Goal: Task Accomplishment & Management: Use online tool/utility

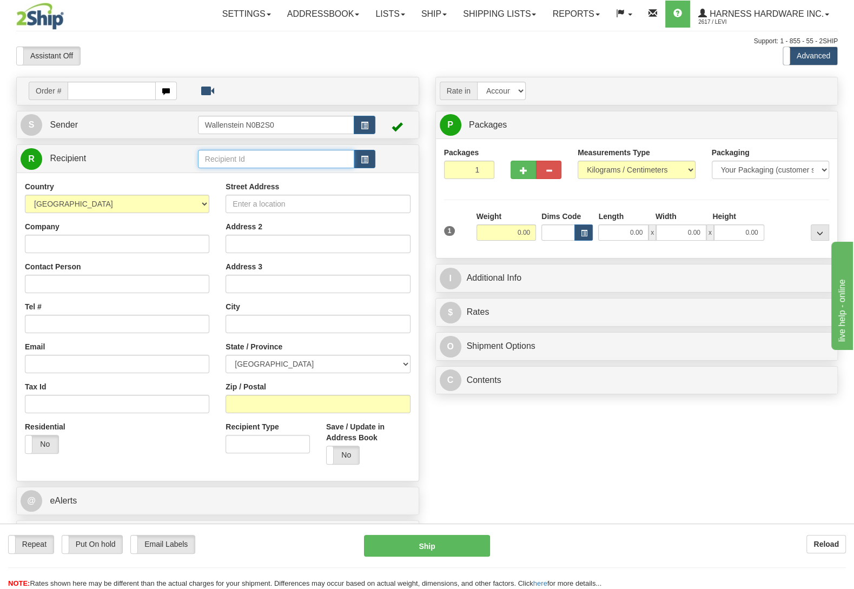
click at [268, 162] on input "text" at bounding box center [276, 159] width 156 height 18
type input "b"
type input "robc"
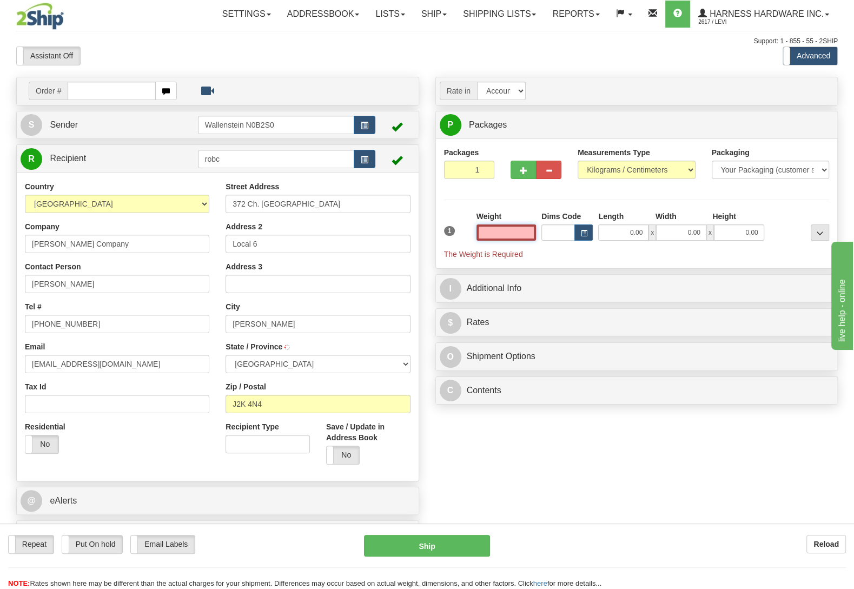
type input "2"
type input "[PERSON_NAME]"
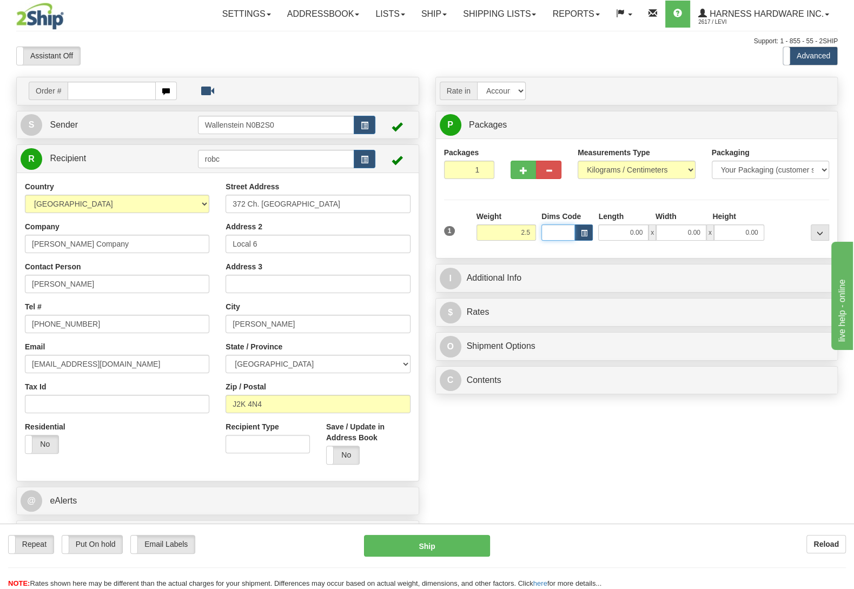
type input "2.50"
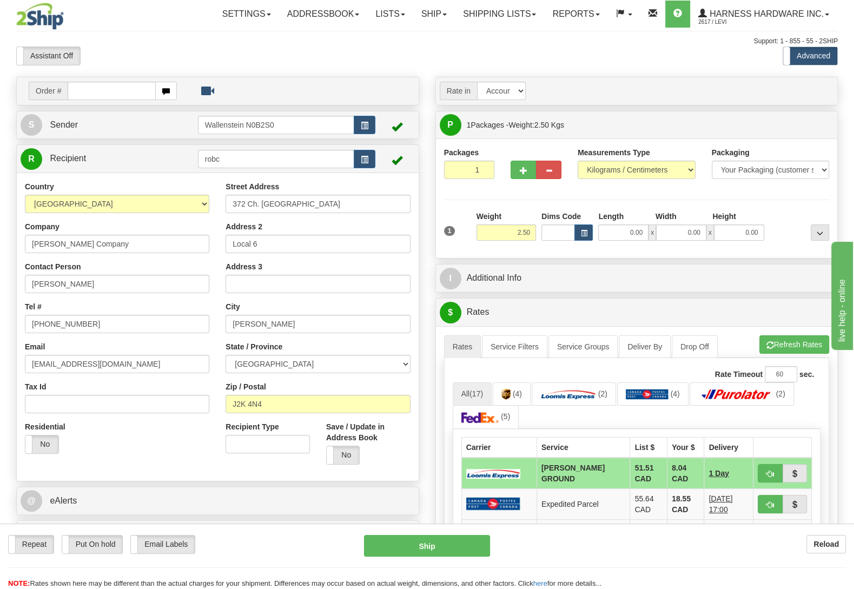
click at [788, 248] on div "1 Weight 2.50 Dims Code 0.00" at bounding box center [636, 230] width 391 height 38
drag, startPoint x: 172, startPoint y: 371, endPoint x: 0, endPoint y: 366, distance: 171.9
click at [25, 366] on input "[EMAIL_ADDRESS][DOMAIN_NAME]" at bounding box center [117, 364] width 184 height 18
paste input "[EMAIL_ADDRESS][DOMAIN_NAME]"
type input "[EMAIL_ADDRESS][DOMAIN_NAME]"
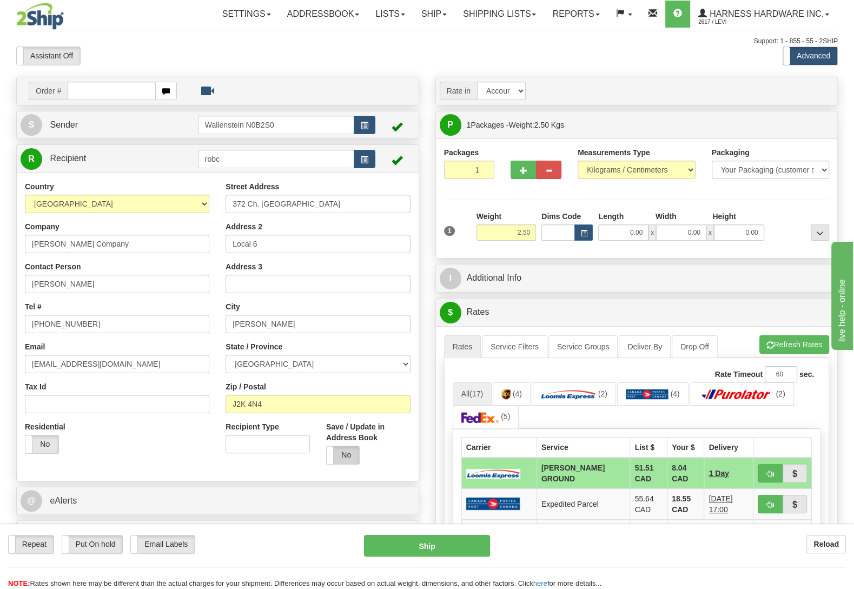
click at [348, 457] on label "No" at bounding box center [342, 455] width 33 height 18
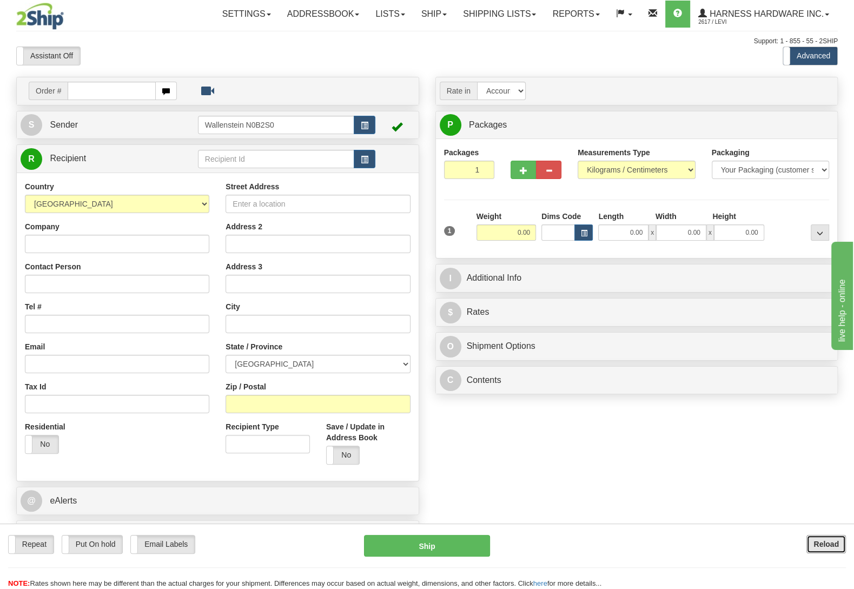
drag, startPoint x: 821, startPoint y: 546, endPoint x: 745, endPoint y: 514, distance: 82.1
click at [821, 545] on b "Reload" at bounding box center [825, 543] width 25 height 9
click at [832, 544] on b "Reload" at bounding box center [825, 543] width 25 height 9
click at [241, 174] on div "GRAJ" at bounding box center [273, 177] width 145 height 12
type input "GRAJ"
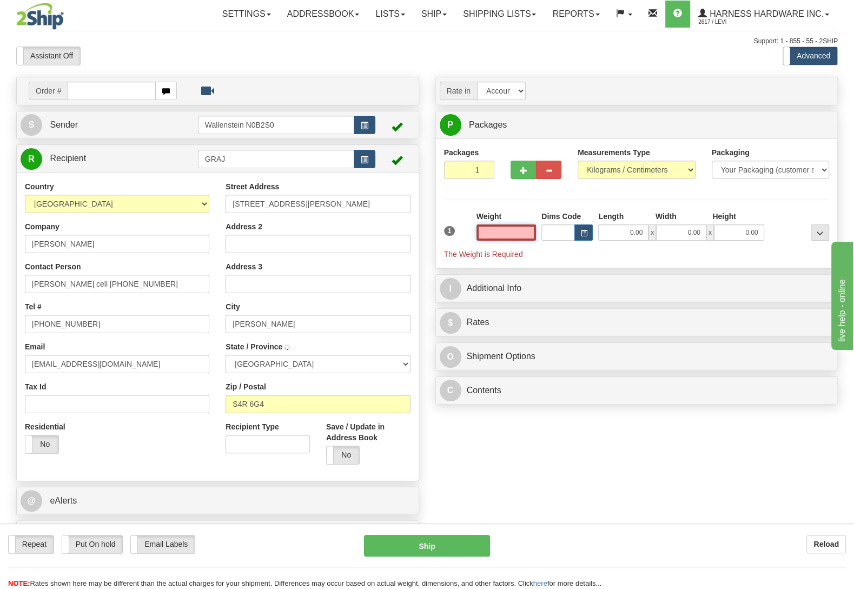
type input "REGINA"
click at [522, 238] on input "text" at bounding box center [505, 232] width 59 height 16
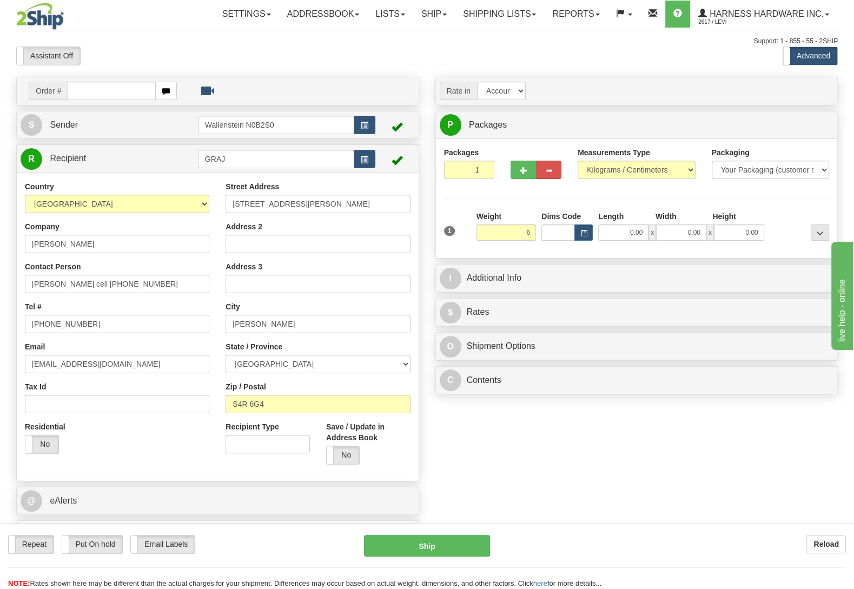
type input "6.00"
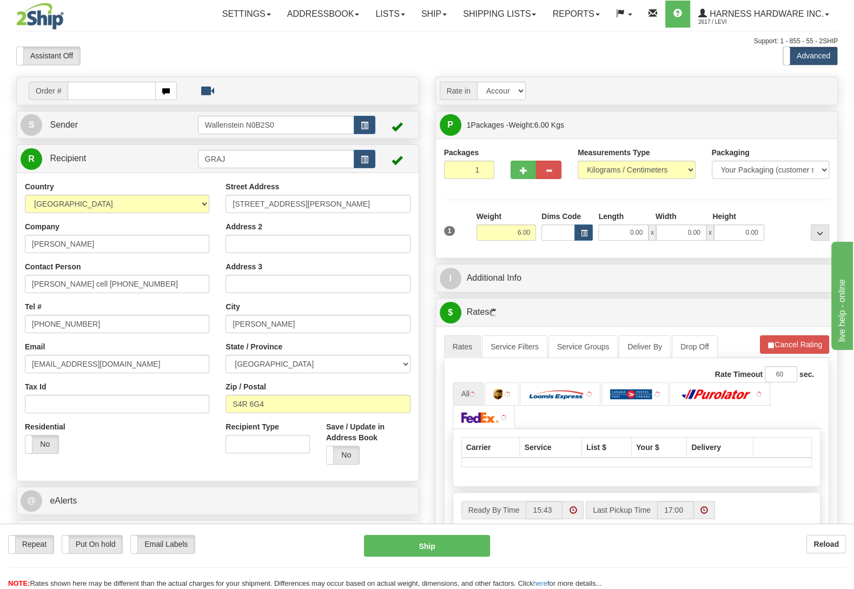
click at [778, 212] on div "Packages 1 1 Measurements Type" at bounding box center [636, 198] width 385 height 103
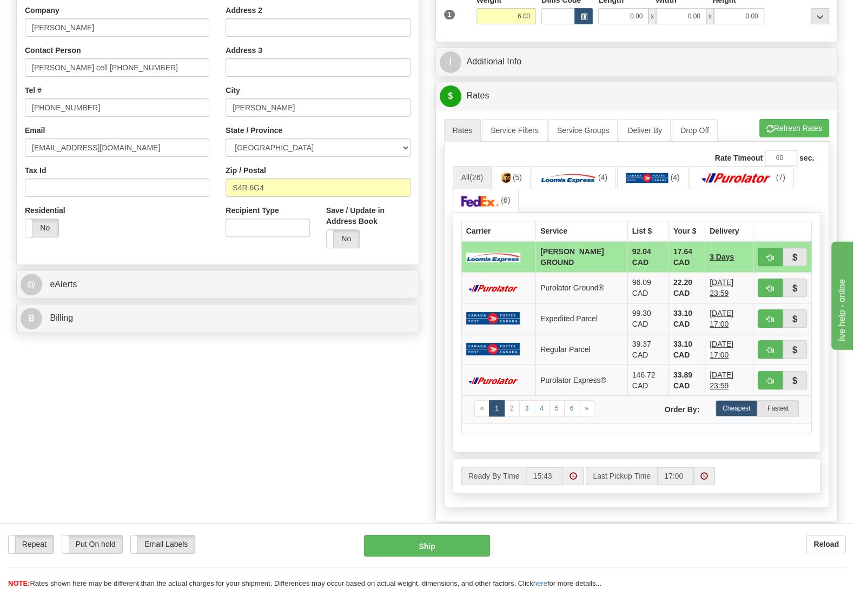
scroll to position [227, 0]
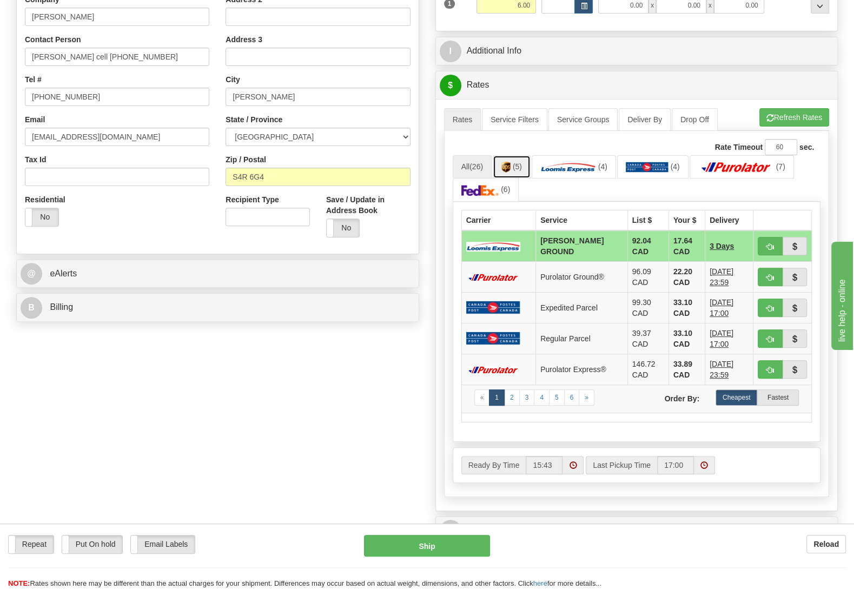
click at [504, 172] on img at bounding box center [505, 167] width 9 height 11
